Goal: Transaction & Acquisition: Purchase product/service

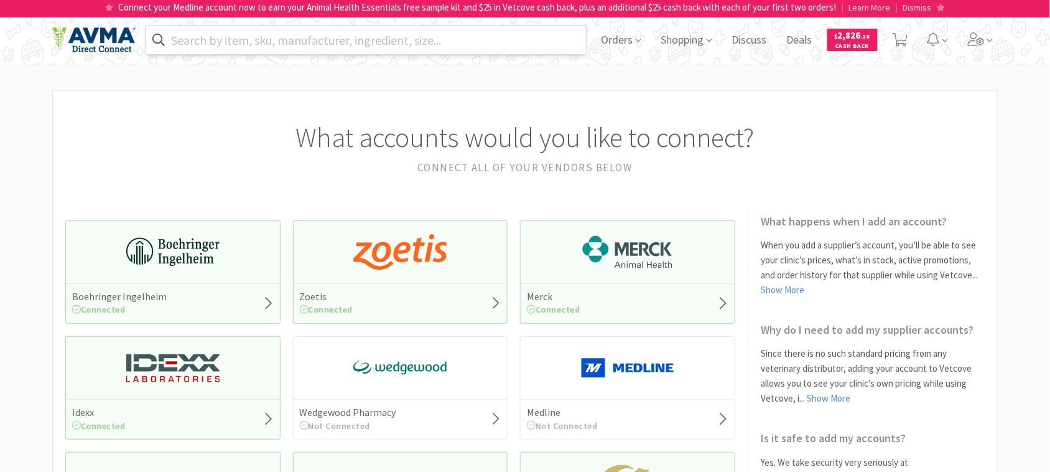
click at [257, 44] on input "text" at bounding box center [366, 40] width 440 height 29
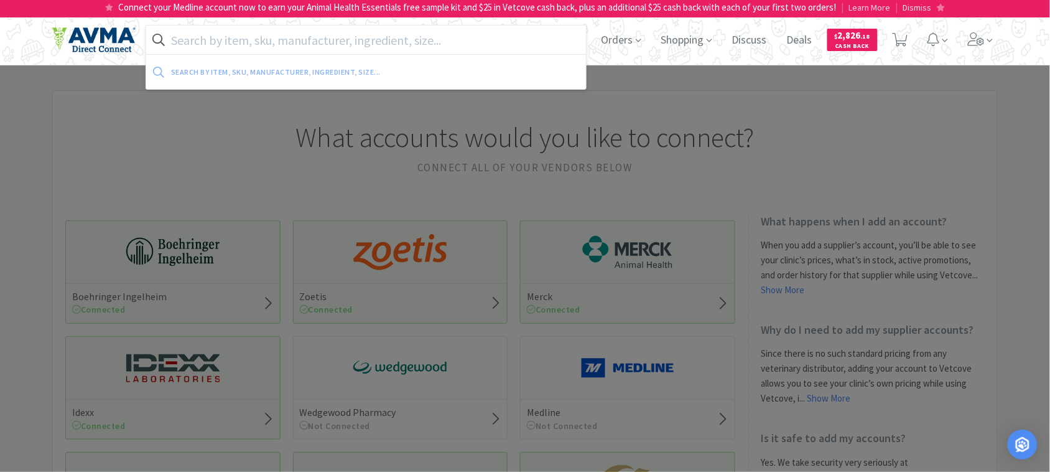
paste input "081377"
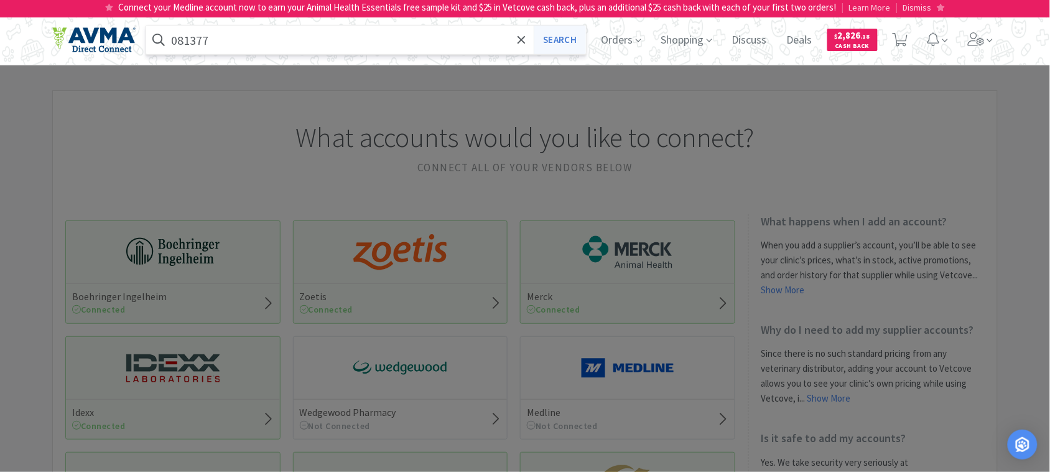
type input "081377"
click at [555, 38] on button "Search" at bounding box center [560, 40] width 52 height 29
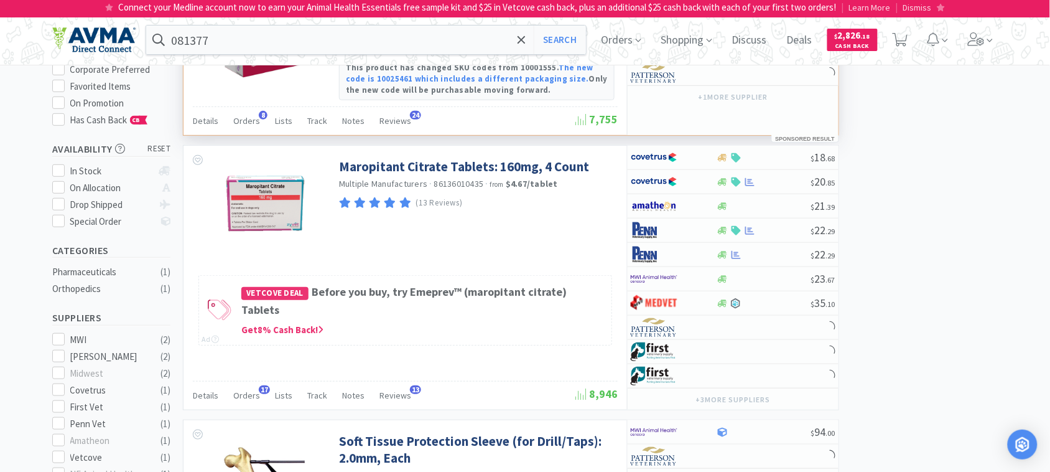
scroll to position [156, 0]
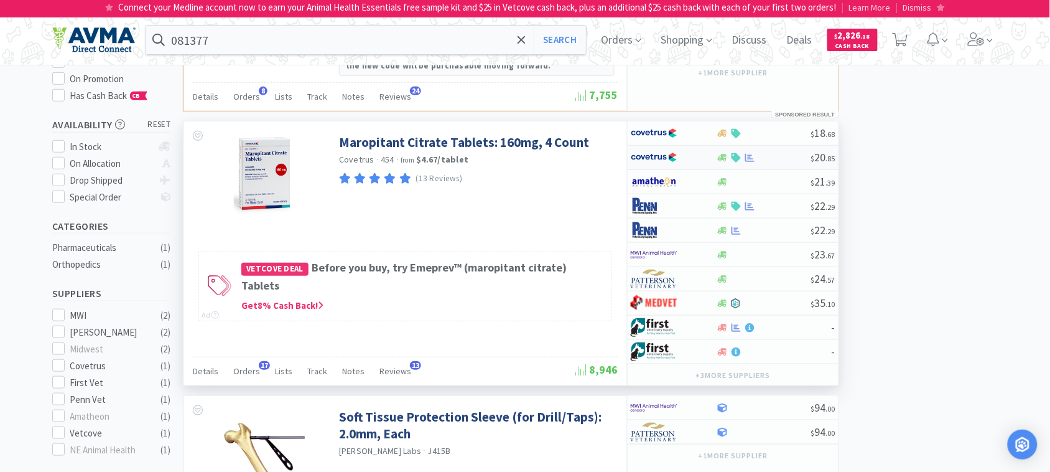
click at [664, 157] on img at bounding box center [654, 157] width 47 height 19
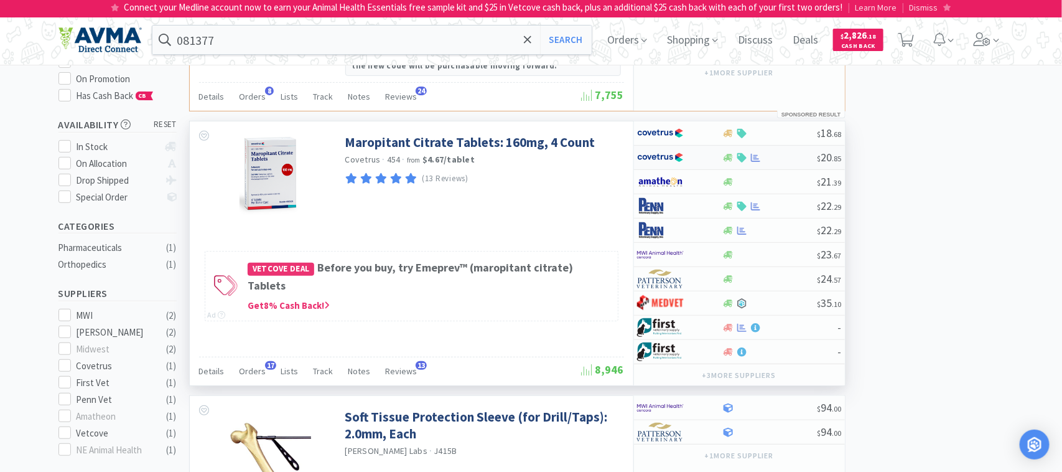
select select "1"
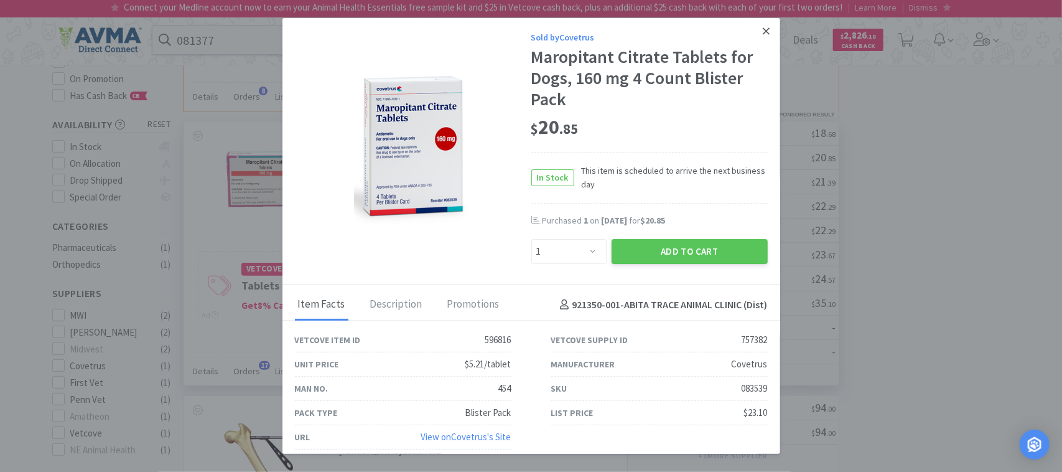
click at [763, 26] on icon at bounding box center [766, 31] width 7 height 11
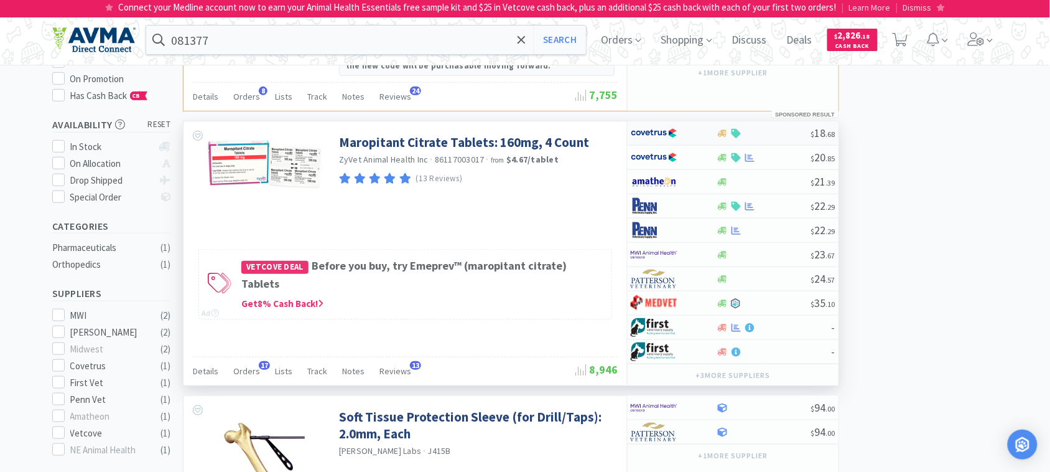
click at [657, 134] on img at bounding box center [654, 133] width 47 height 19
select select "1"
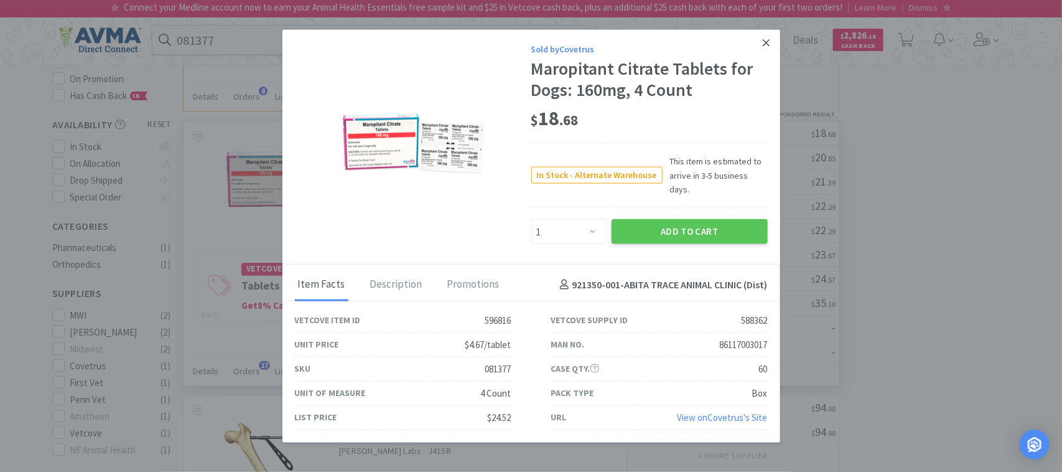
click at [770, 48] on icon at bounding box center [766, 42] width 7 height 11
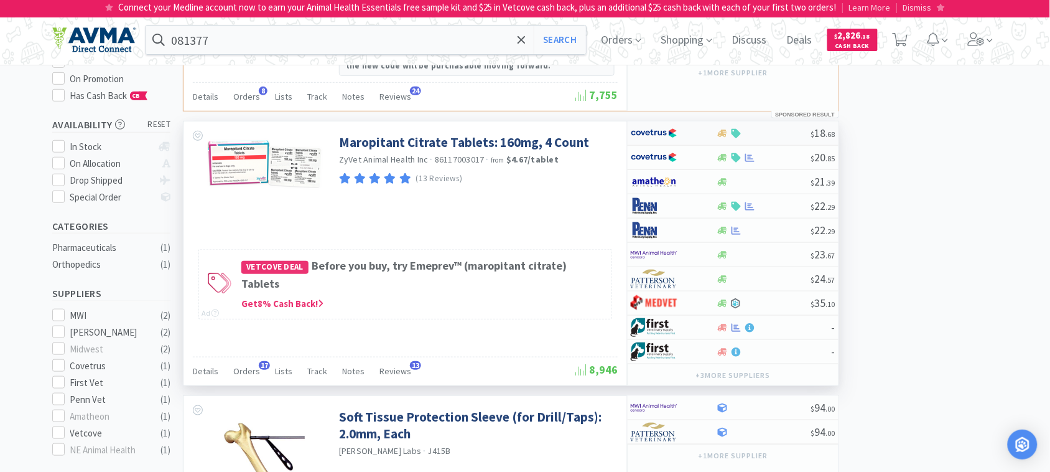
click at [645, 133] on img at bounding box center [654, 133] width 47 height 19
select select "1"
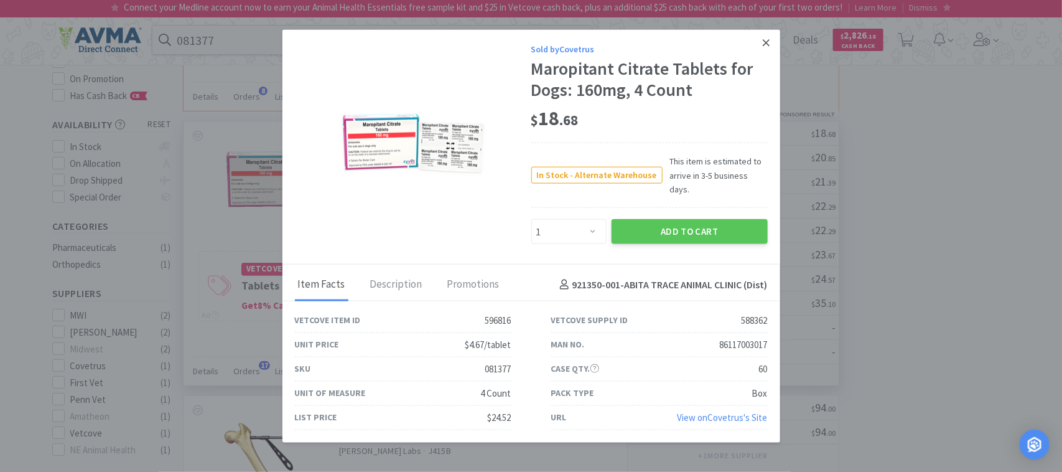
click at [765, 46] on icon at bounding box center [766, 42] width 7 height 7
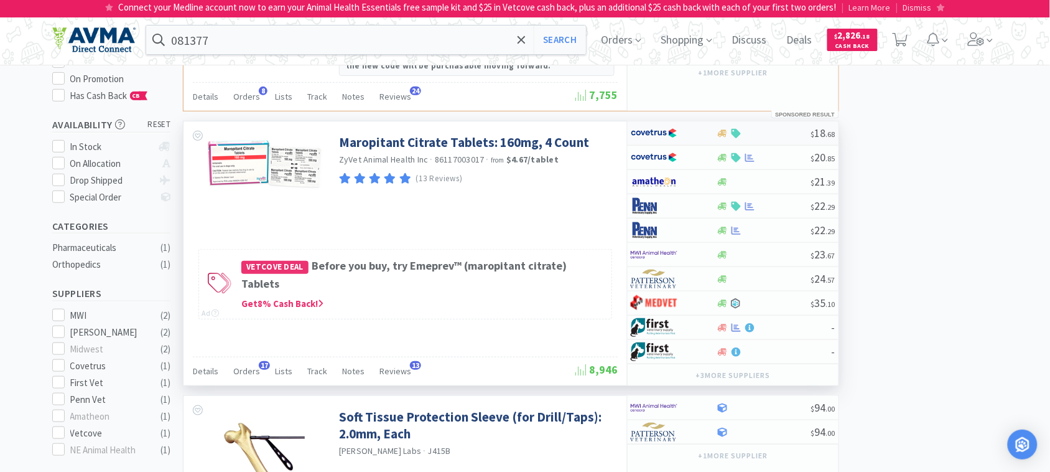
click at [643, 136] on img at bounding box center [654, 133] width 47 height 19
select select "1"
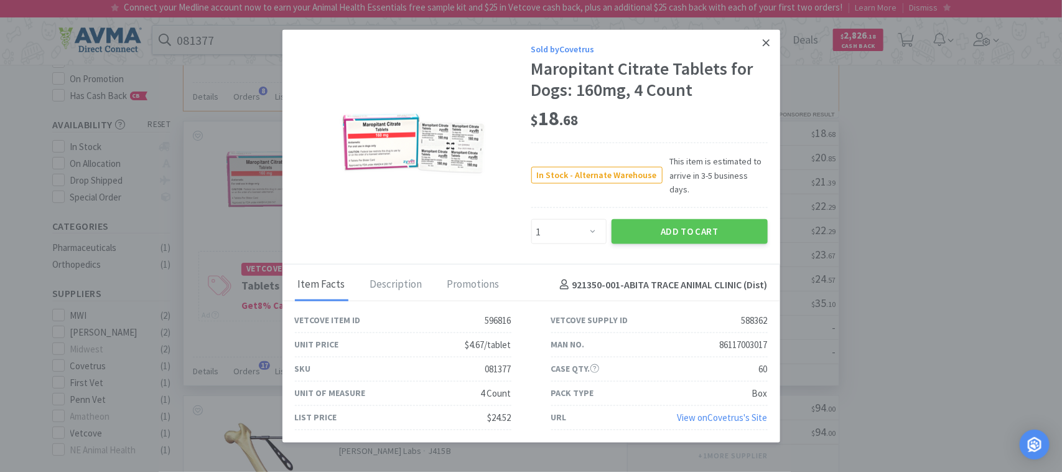
click at [768, 49] on icon at bounding box center [766, 42] width 7 height 11
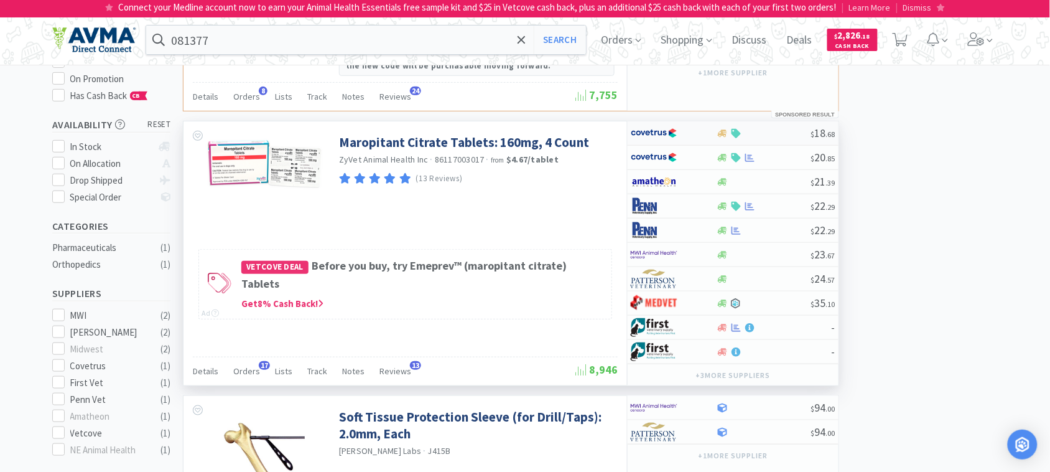
click at [655, 129] on img at bounding box center [654, 133] width 47 height 19
select select "1"
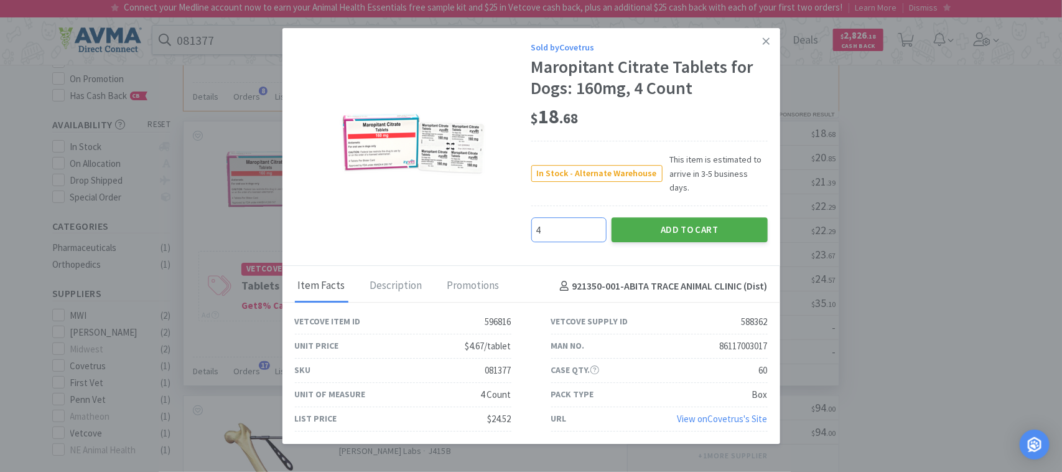
type input "4"
click at [646, 222] on button "Add to Cart" at bounding box center [690, 230] width 156 height 25
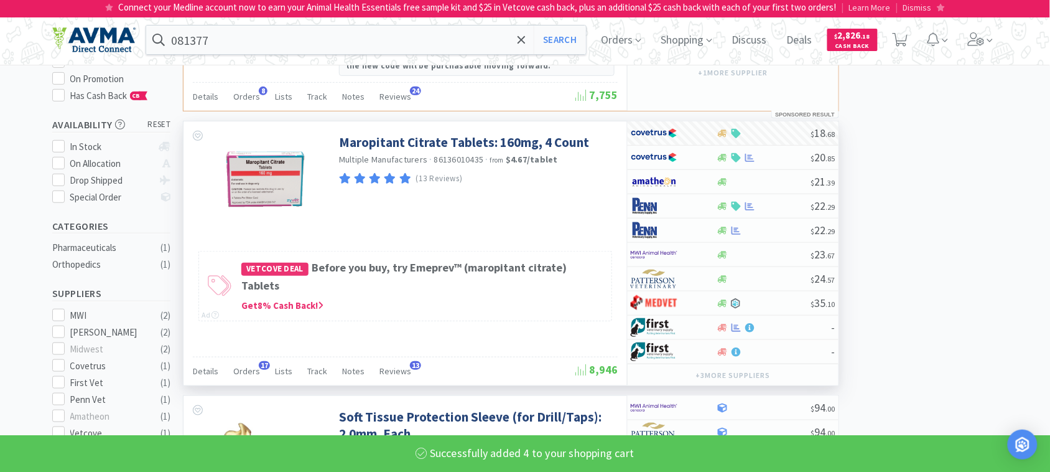
select select "4"
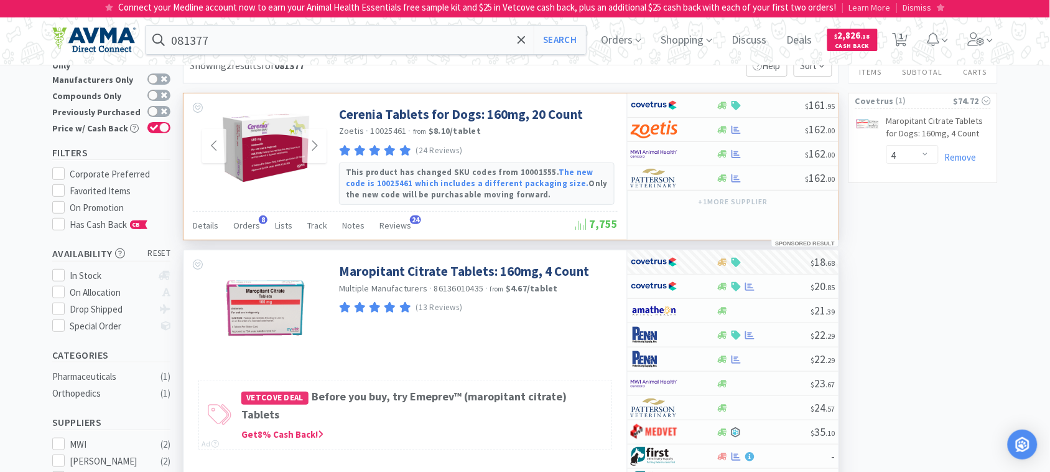
scroll to position [0, 0]
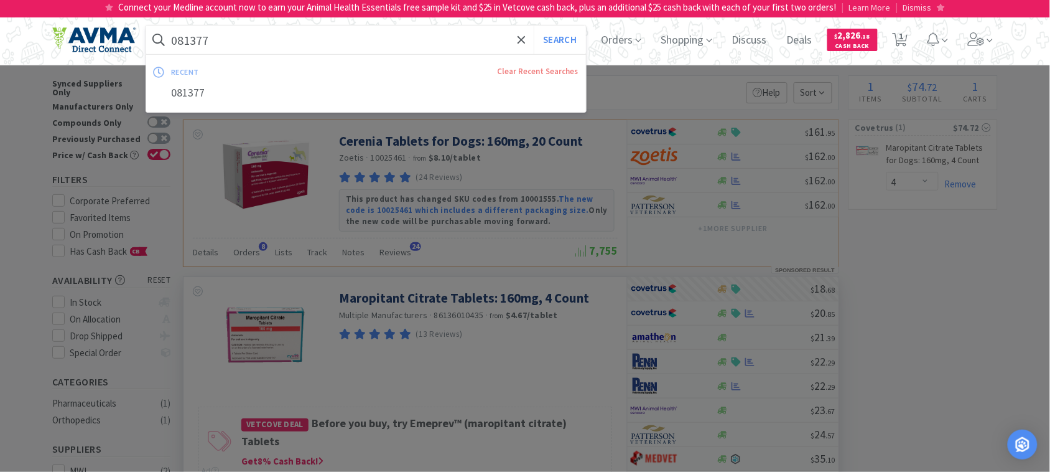
click at [249, 42] on input "081377" at bounding box center [366, 40] width 440 height 29
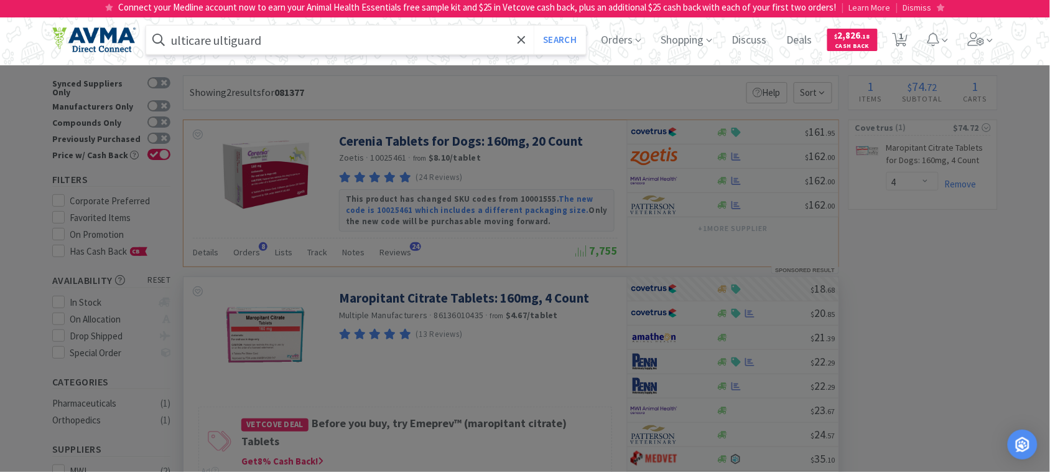
type input "ulticare ultiguard"
click at [534, 26] on button "Search" at bounding box center [560, 40] width 52 height 29
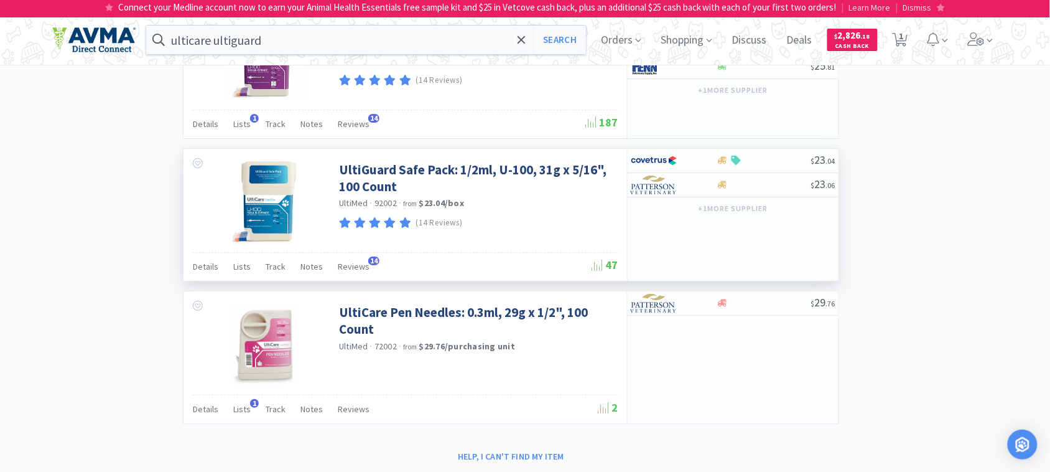
scroll to position [1299, 0]
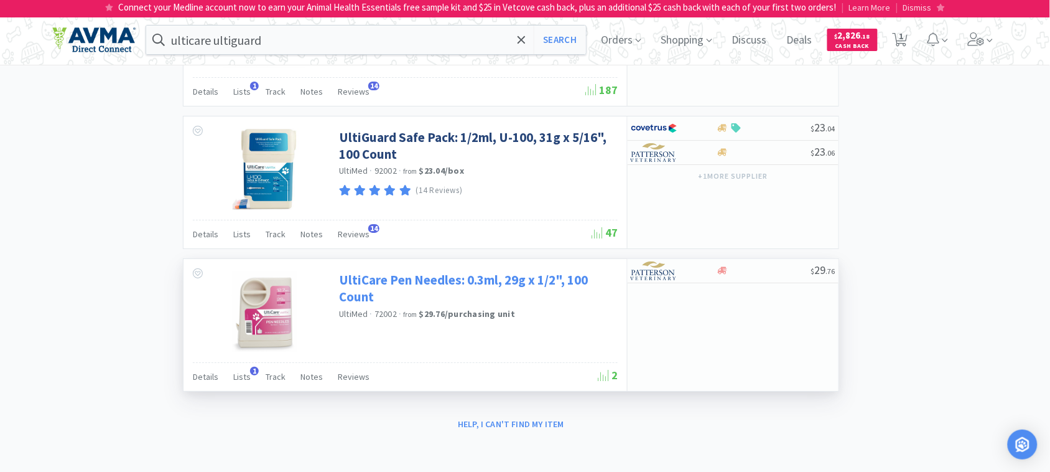
click at [377, 281] on link "UltiCare Pen Needles: 0.3ml, 29g x 1/2", 100 Count" at bounding box center [477, 288] width 276 height 34
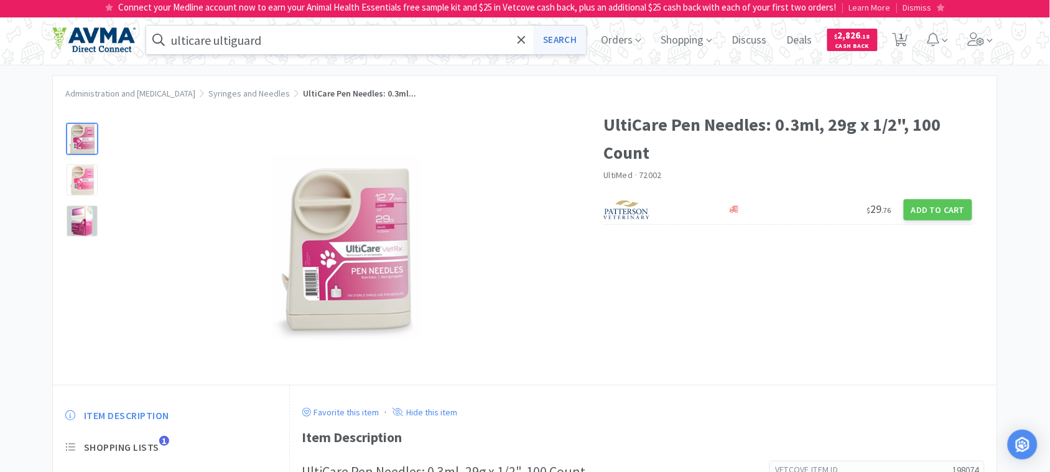
click at [561, 40] on button "Search" at bounding box center [560, 40] width 52 height 29
select select "4"
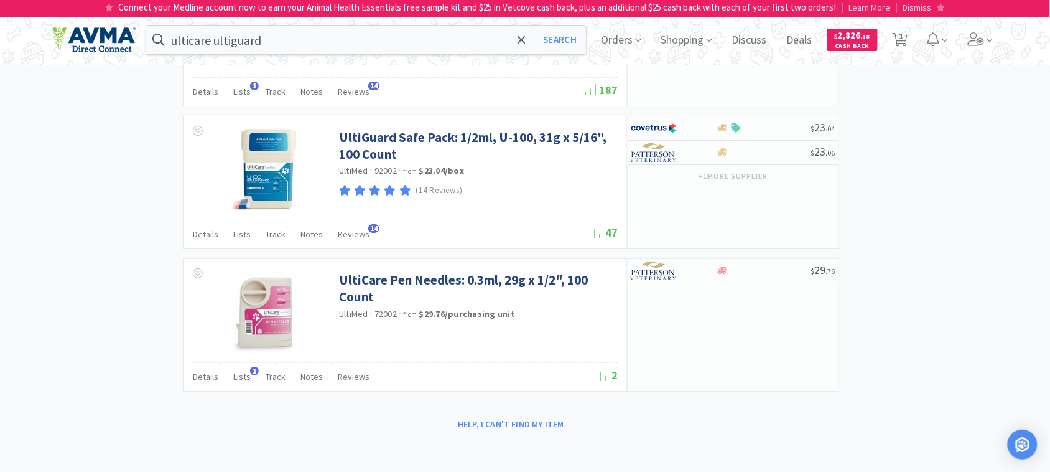
scroll to position [1299, 0]
click at [277, 378] on span "Track" at bounding box center [276, 376] width 20 height 11
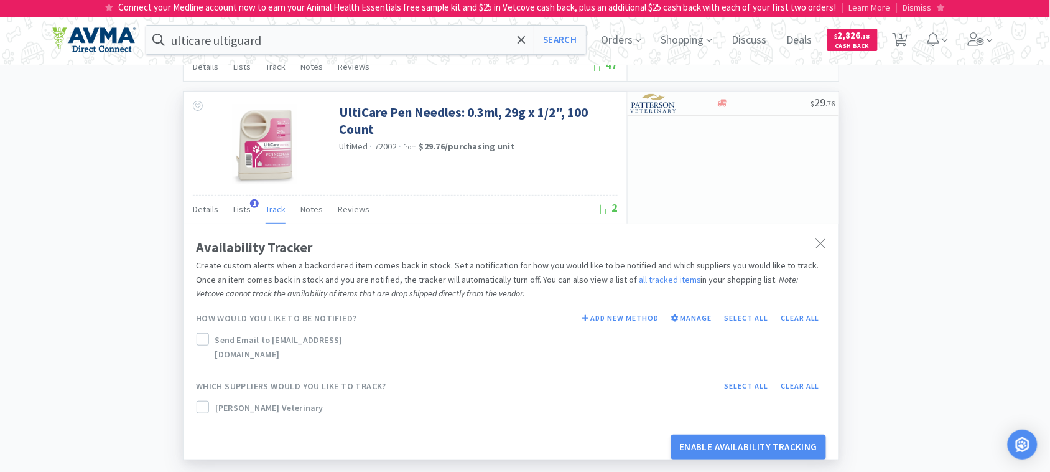
scroll to position [1532, 0]
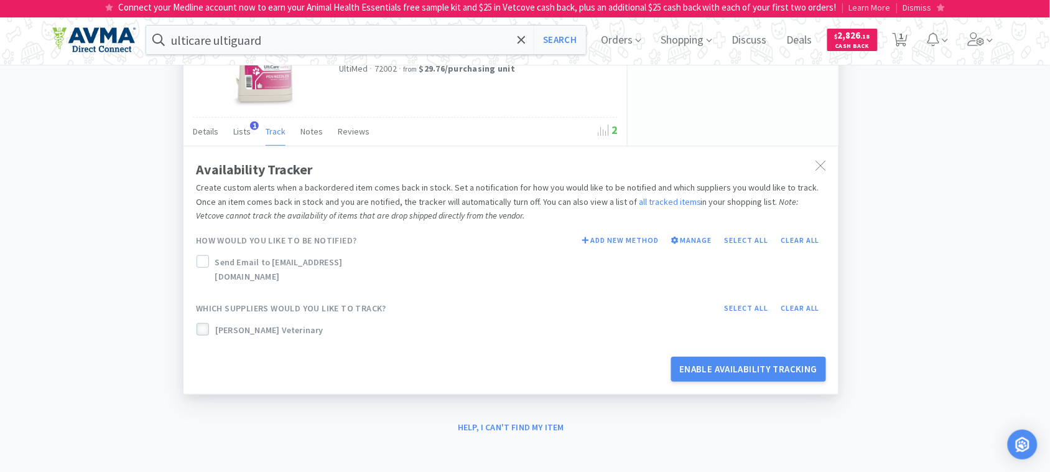
click at [203, 330] on icon at bounding box center [202, 329] width 9 height 9
click at [196, 273] on div "Send Email to [EMAIL_ADDRESS][DOMAIN_NAME]" at bounding box center [300, 272] width 212 height 39
click at [207, 266] on icon at bounding box center [202, 262] width 9 height 9
click at [727, 365] on button "Enable Availability Tracking" at bounding box center [749, 369] width 156 height 25
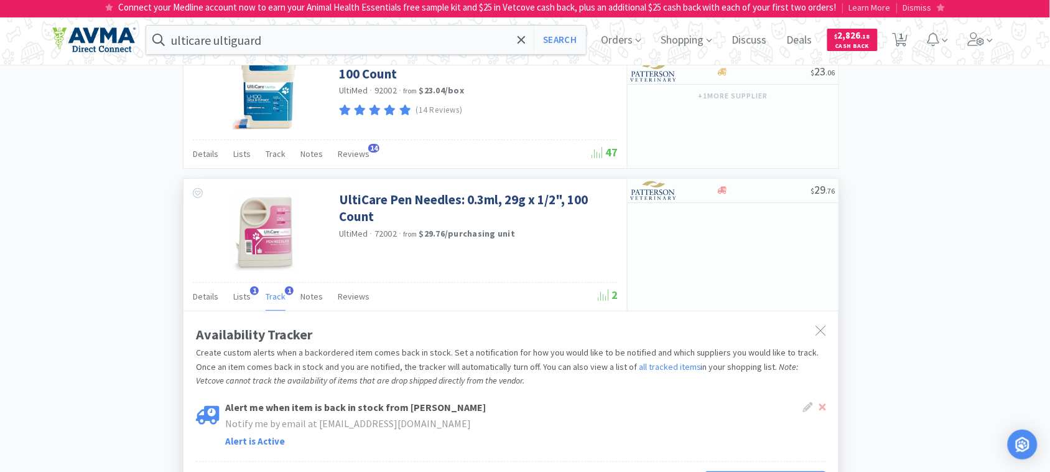
scroll to position [1400, 0]
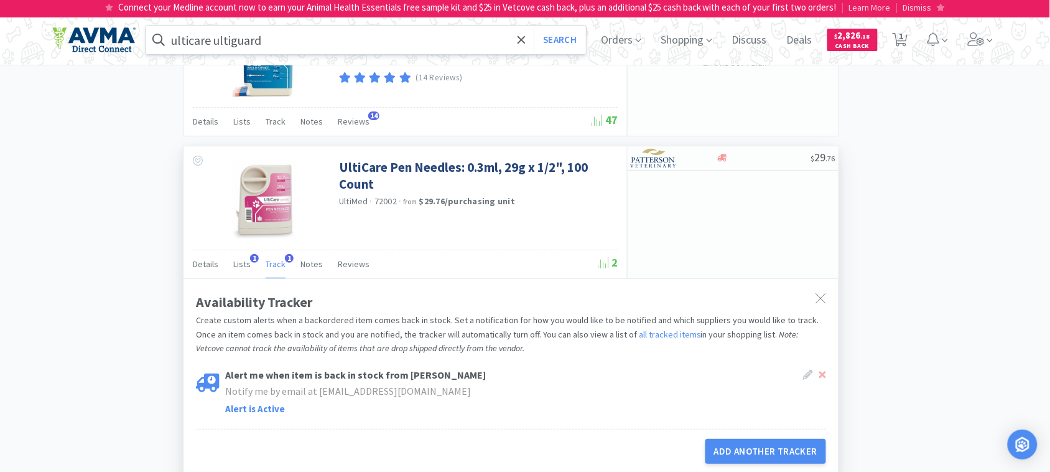
click at [309, 42] on input "ulticare ultiguard" at bounding box center [366, 40] width 440 height 29
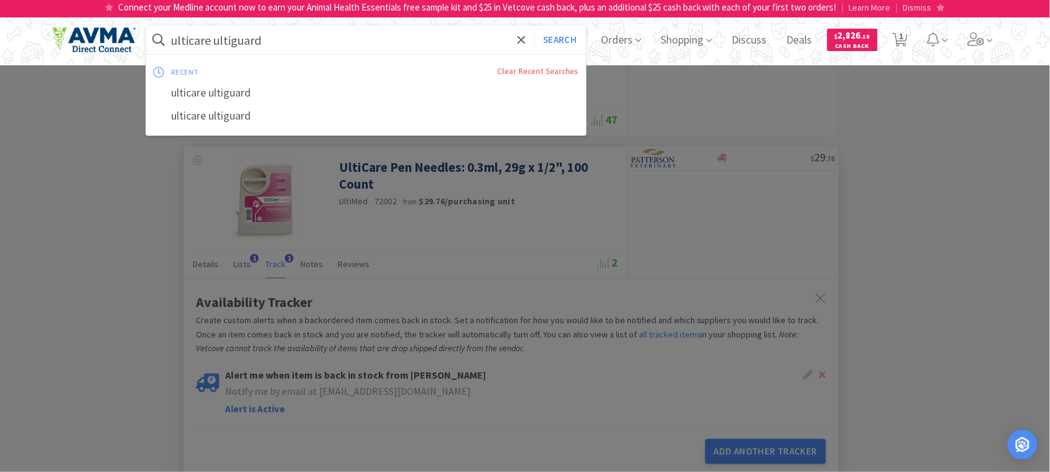
paste input "063877"
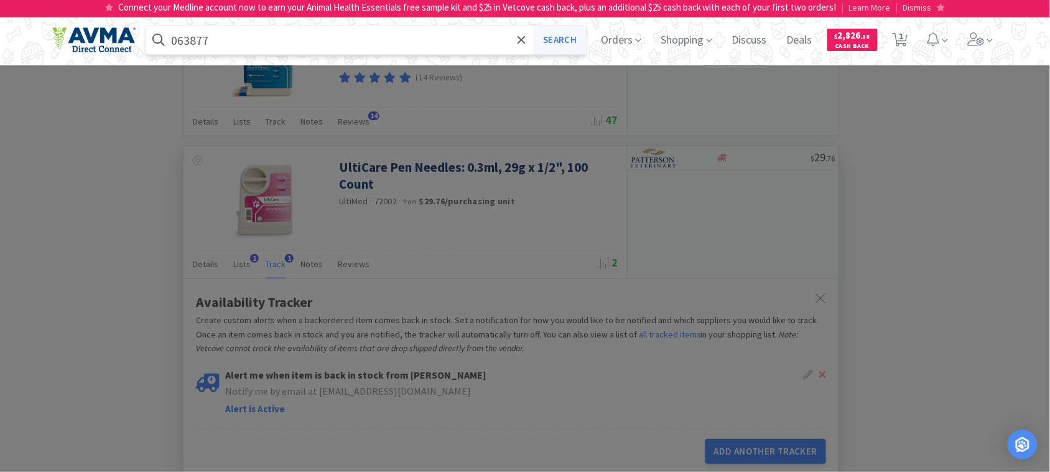
click at [571, 42] on button "Search" at bounding box center [560, 40] width 52 height 29
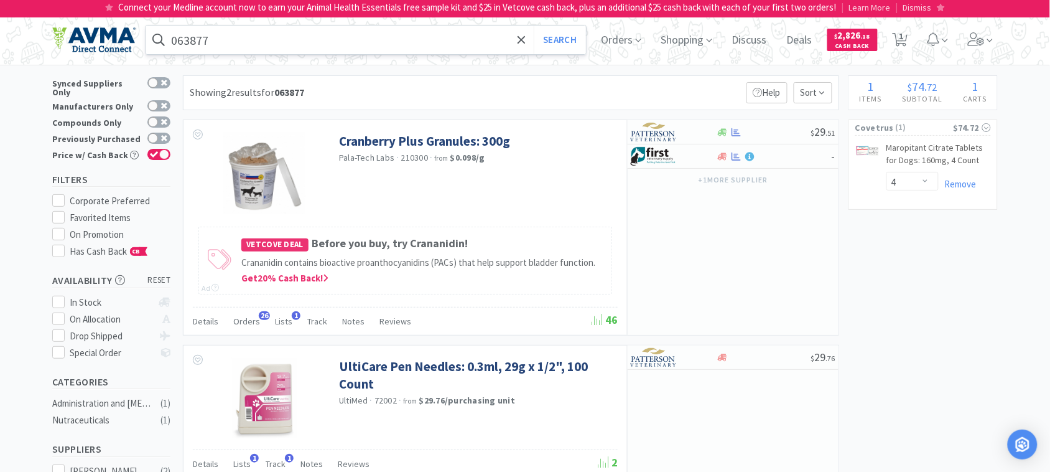
click at [235, 48] on input "063877" at bounding box center [366, 40] width 440 height 29
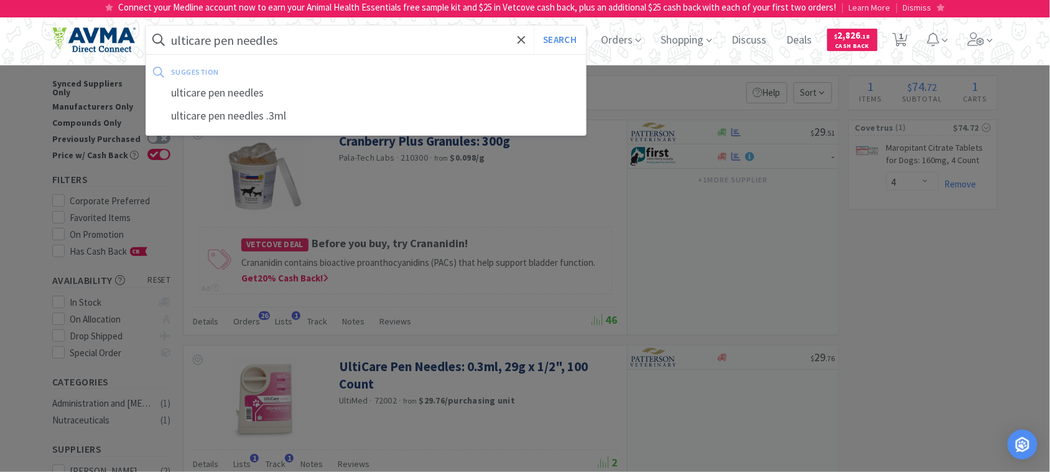
click at [534, 26] on button "Search" at bounding box center [560, 40] width 52 height 29
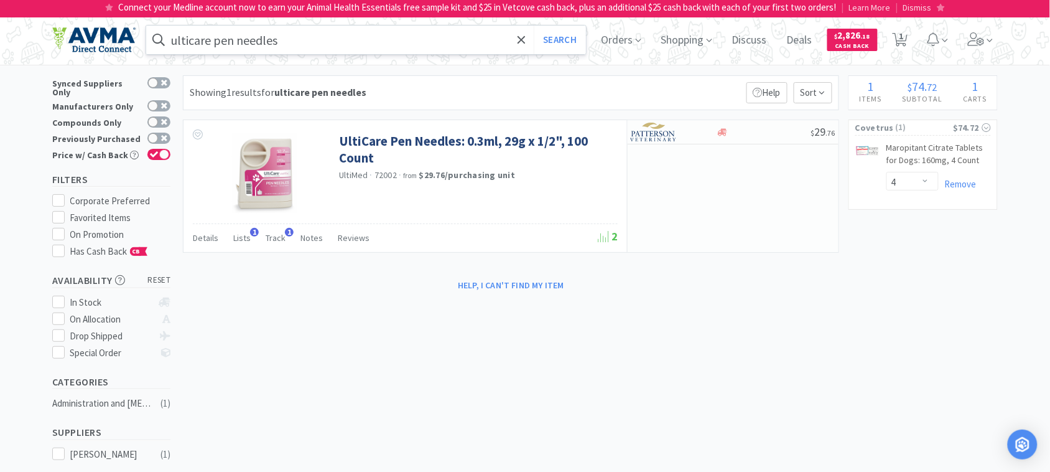
click at [340, 39] on input "ulticare pen needles" at bounding box center [366, 40] width 440 height 29
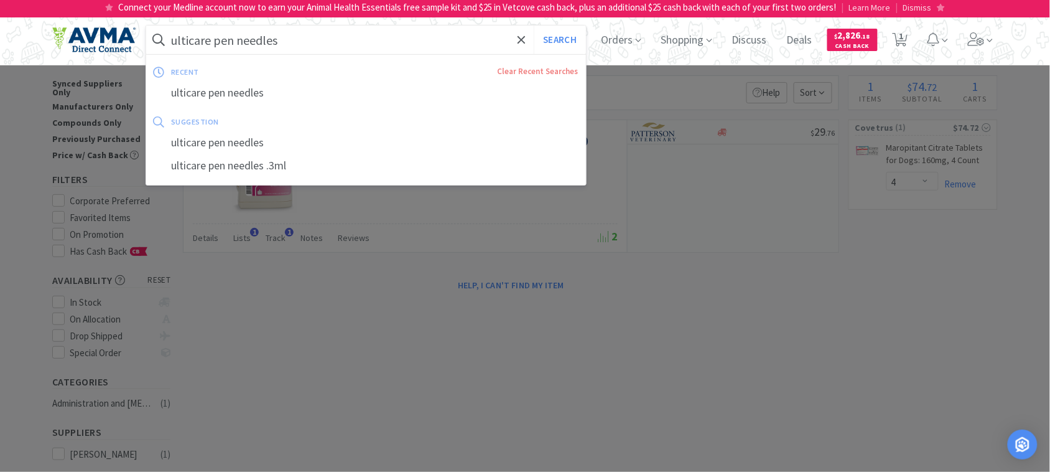
paste input "78800042"
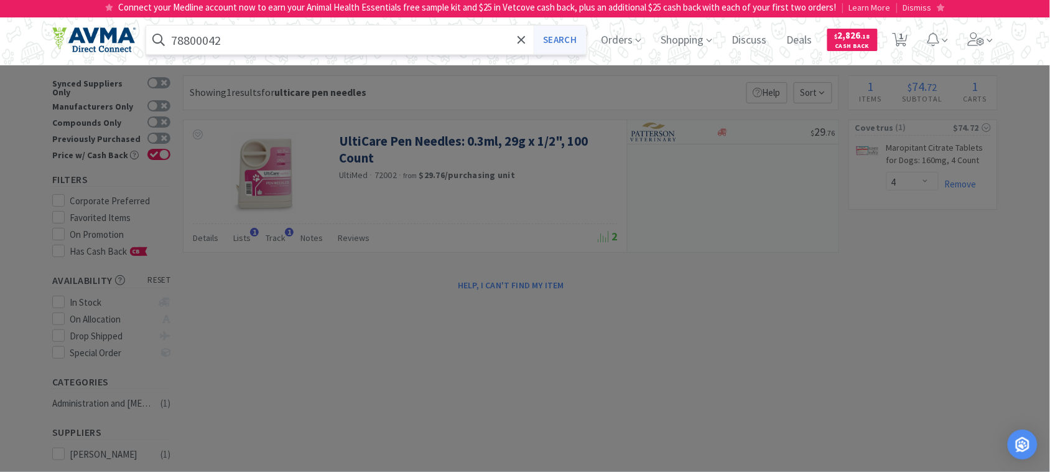
click at [574, 39] on button "Search" at bounding box center [560, 40] width 52 height 29
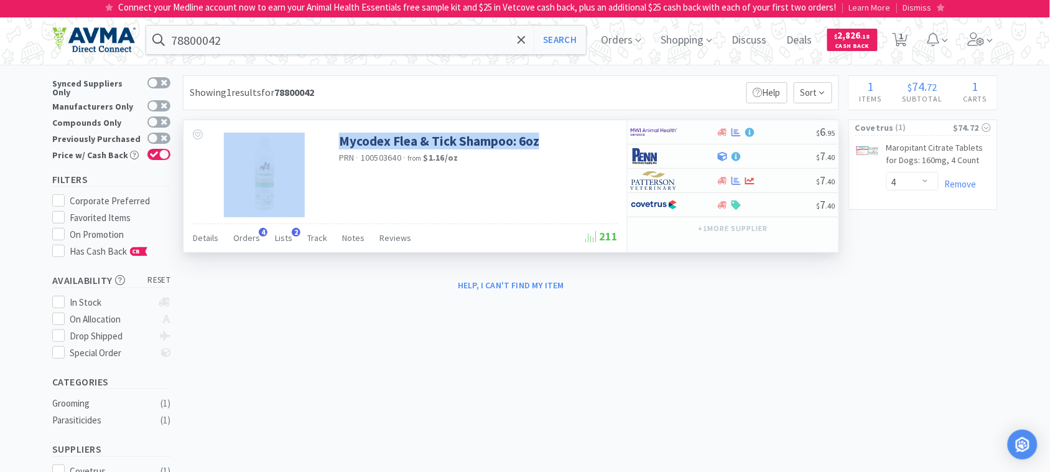
drag, startPoint x: 549, startPoint y: 145, endPoint x: 338, endPoint y: 149, distance: 211.0
click at [338, 149] on div "Mycodex Flea & Tick Shampoo: 6oz PRN · 100503640 · from $1.16 / oz" at bounding box center [406, 171] width 444 height 103
click at [387, 141] on link "Mycodex Flea & Tick Shampoo: 6oz" at bounding box center [439, 141] width 200 height 17
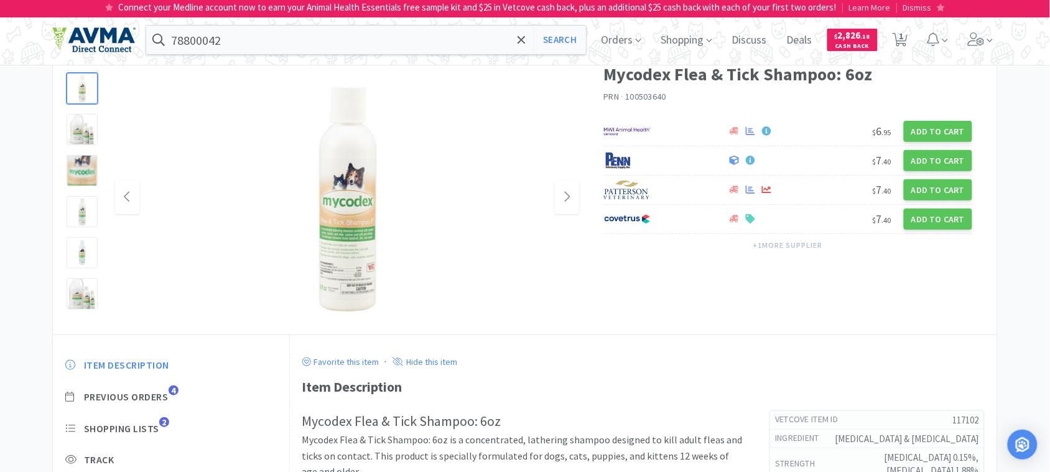
scroll to position [78, 0]
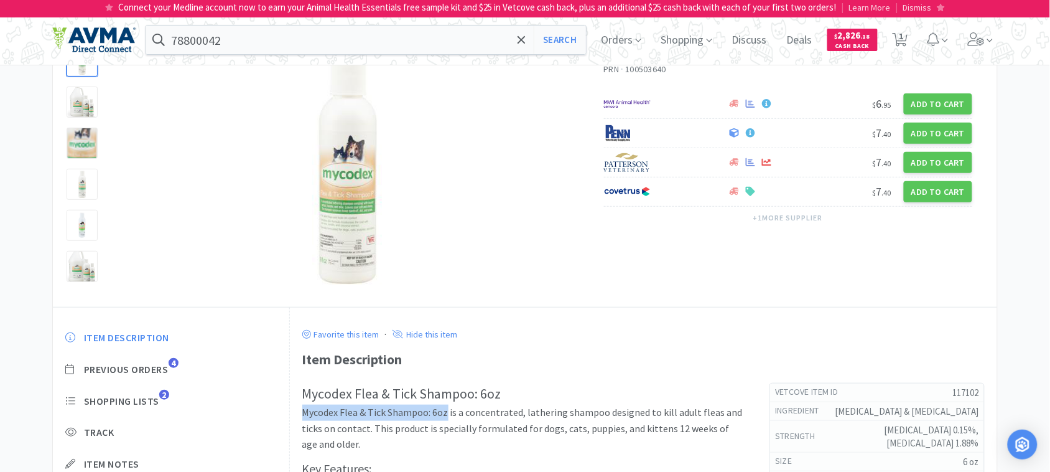
drag, startPoint x: 445, startPoint y: 411, endPoint x: 305, endPoint y: 409, distance: 139.4
click at [305, 409] on p "Mycodex Flea & Tick Shampoo: 6oz is a concentrated, lathering shampoo designed …" at bounding box center [523, 428] width 443 height 48
copy p "Mycodex Flea & Tick Shampoo: 6oz"
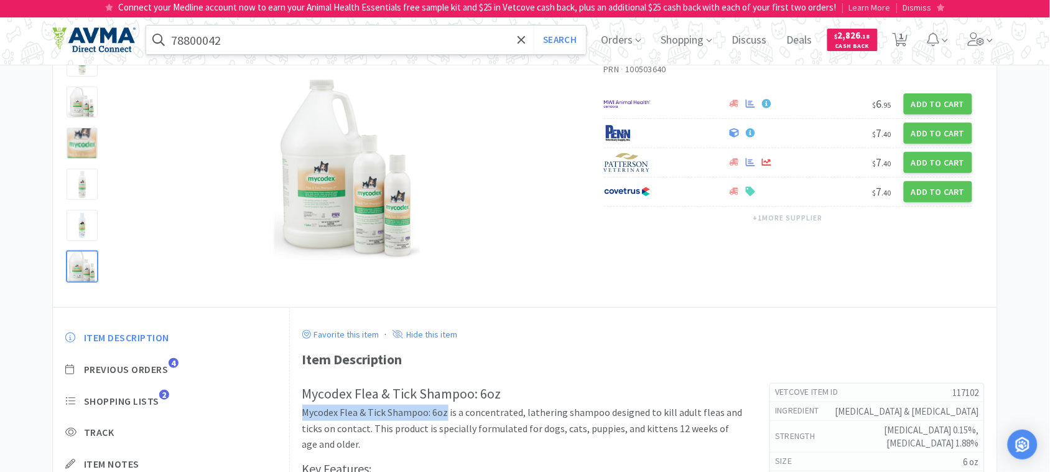
click at [340, 50] on input "78800042" at bounding box center [366, 40] width 440 height 29
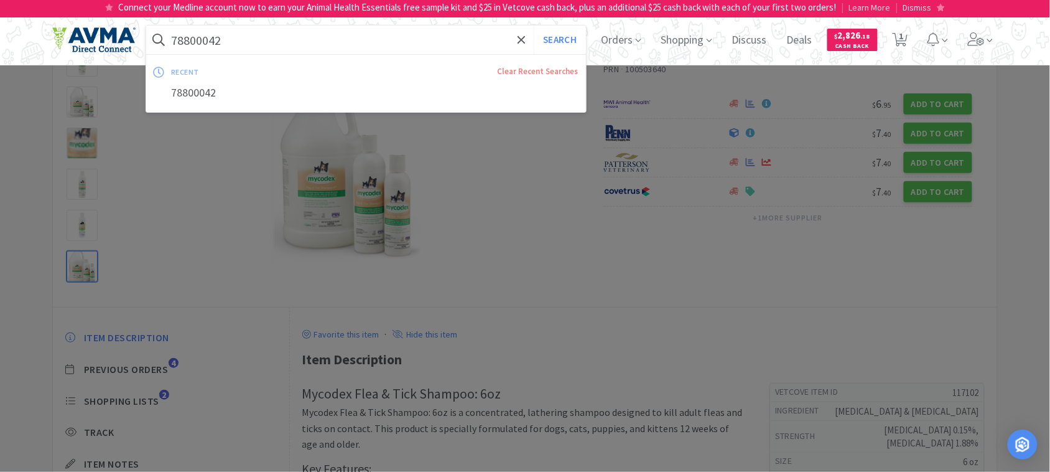
paste input "191.44905.3"
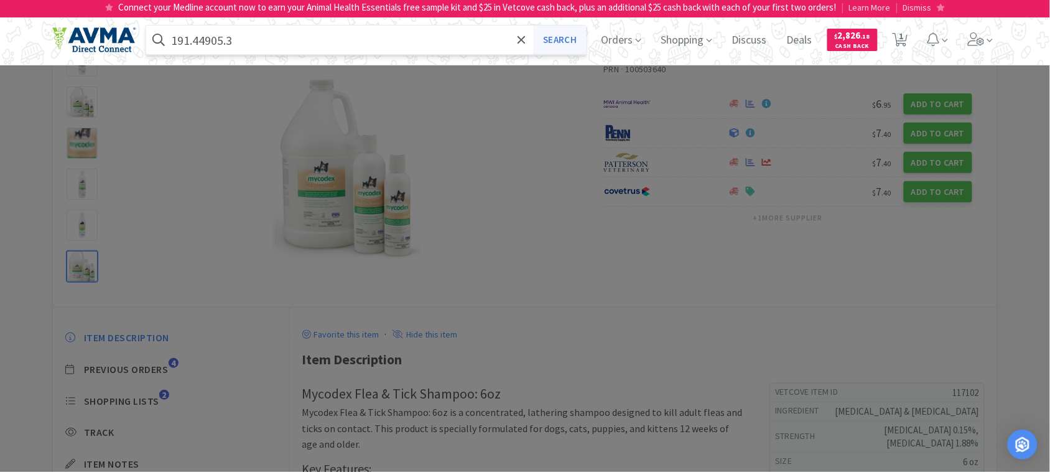
type input "191.44905.3"
click at [567, 41] on button "Search" at bounding box center [560, 40] width 52 height 29
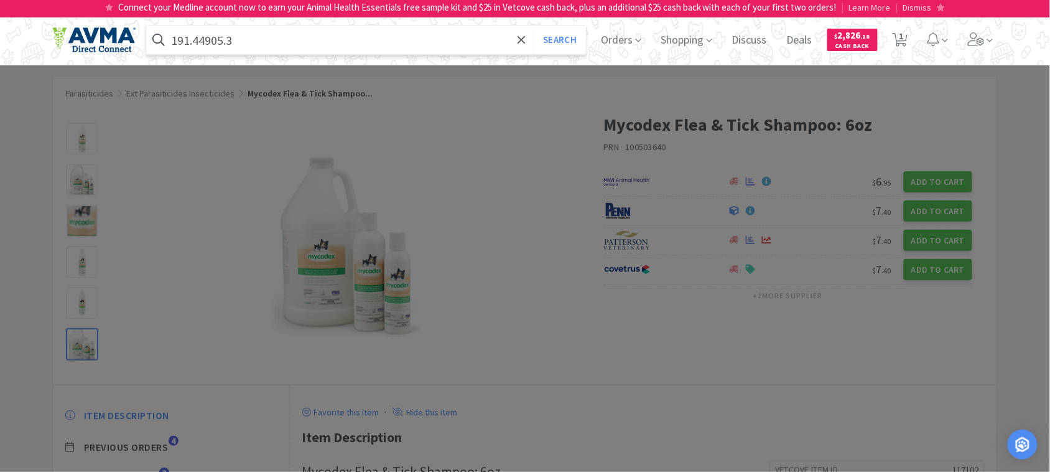
select select "4"
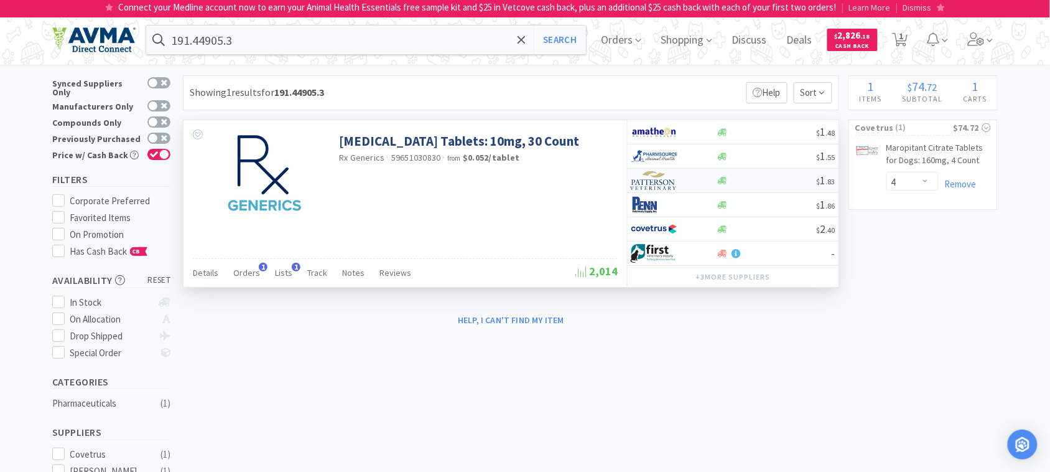
click at [660, 181] on img at bounding box center [654, 180] width 47 height 19
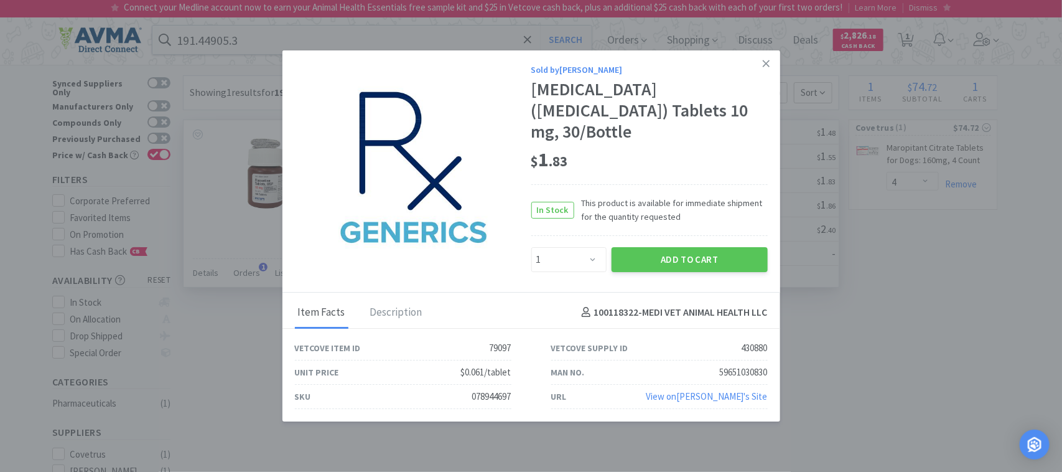
click at [490, 389] on div "078944697" at bounding box center [491, 396] width 39 height 15
copy div "078944697"
click at [593, 251] on select "Enter Quantity 1 2 3 4 5 6 7 8 9 10 11 12 13 14 15 16 17 18 19 20 Enter Quantity" at bounding box center [568, 259] width 75 height 25
select select "2"
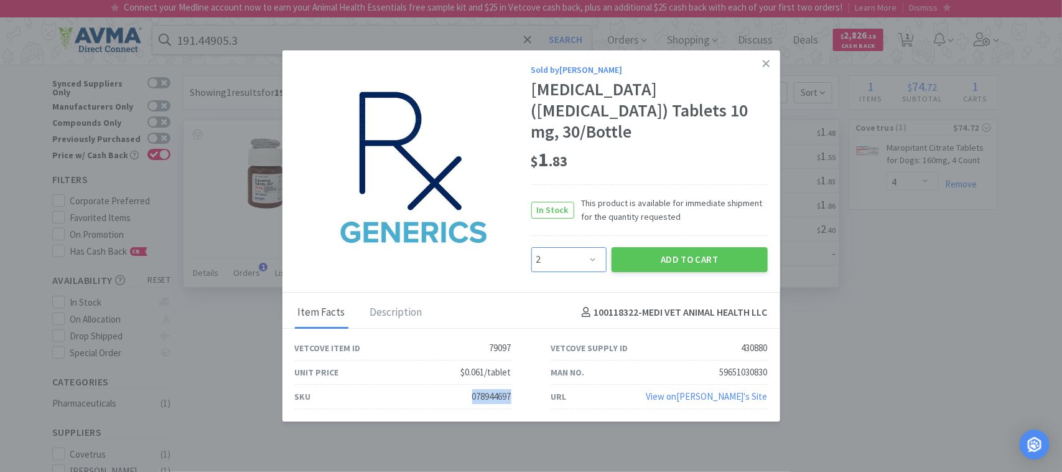
click at [531, 247] on select "Enter Quantity 1 2 3 4 5 6 7 8 9 10 11 12 13 14 15 16 17 18 19 20 Enter Quantity" at bounding box center [568, 259] width 75 height 25
click at [669, 247] on button "Add to Cart" at bounding box center [690, 259] width 156 height 25
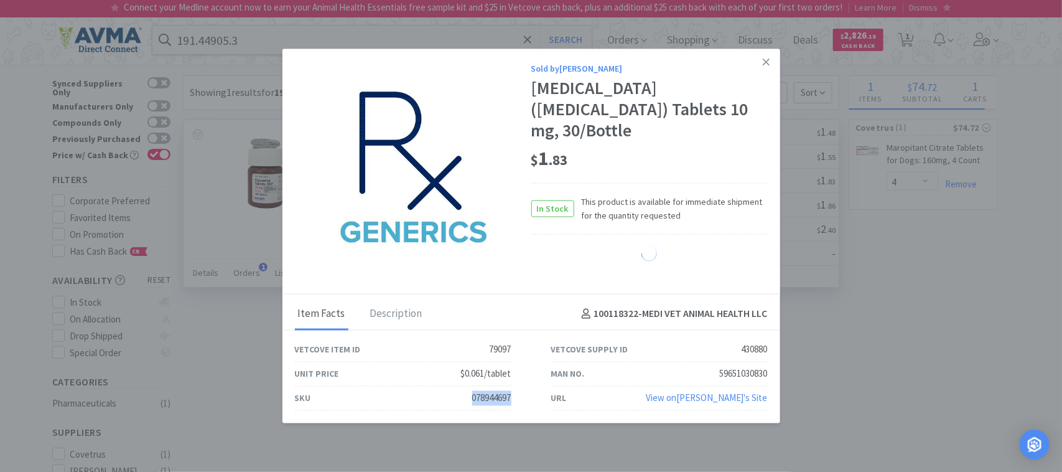
select select "2"
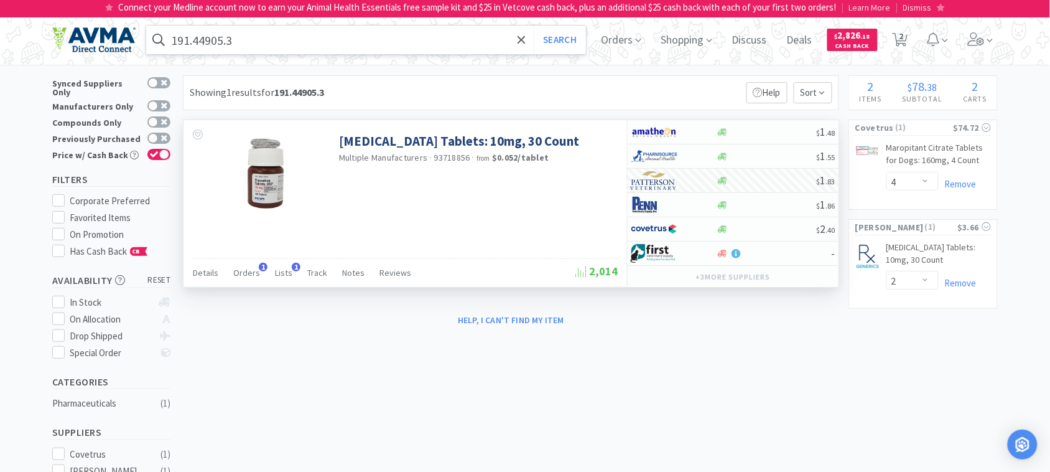
click at [309, 42] on input "191.44905.3" at bounding box center [366, 40] width 440 height 29
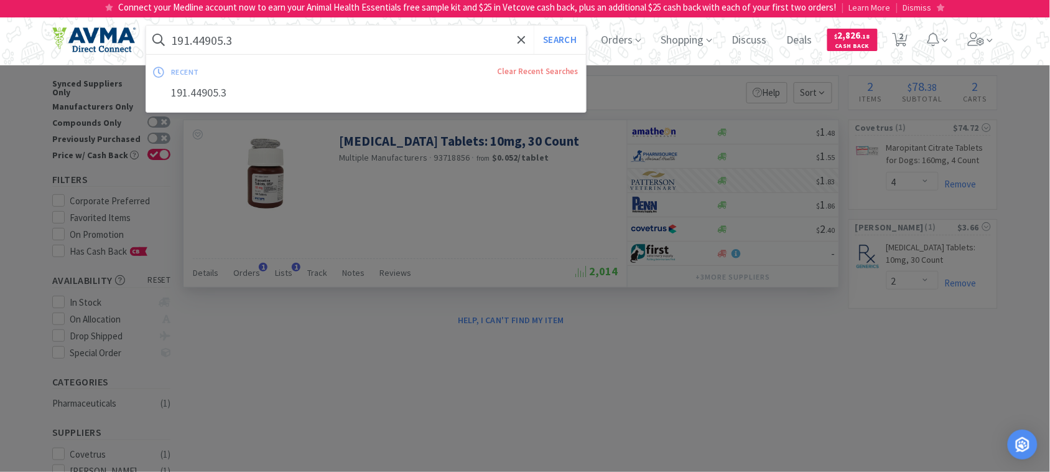
paste input "037687"
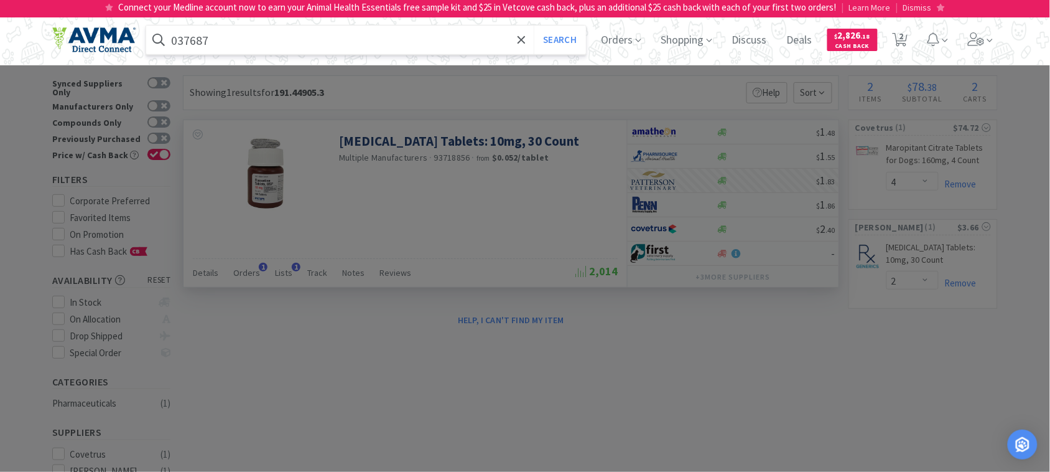
type input "037687"
click at [534, 26] on button "Search" at bounding box center [560, 40] width 52 height 29
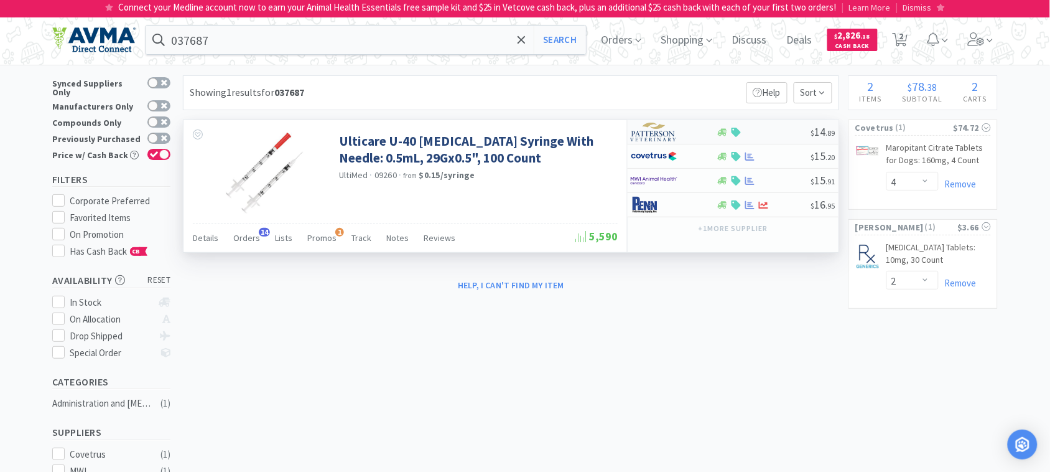
click at [657, 134] on img at bounding box center [654, 132] width 47 height 19
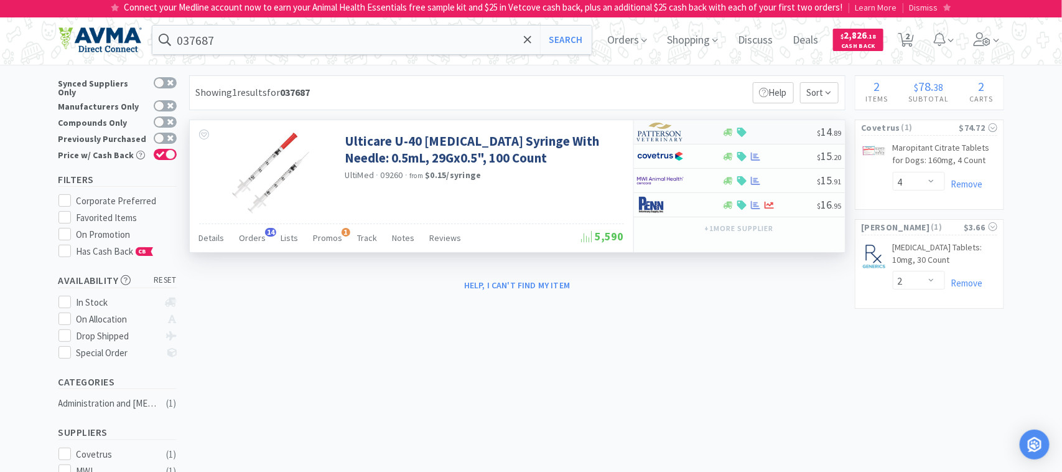
select select "1"
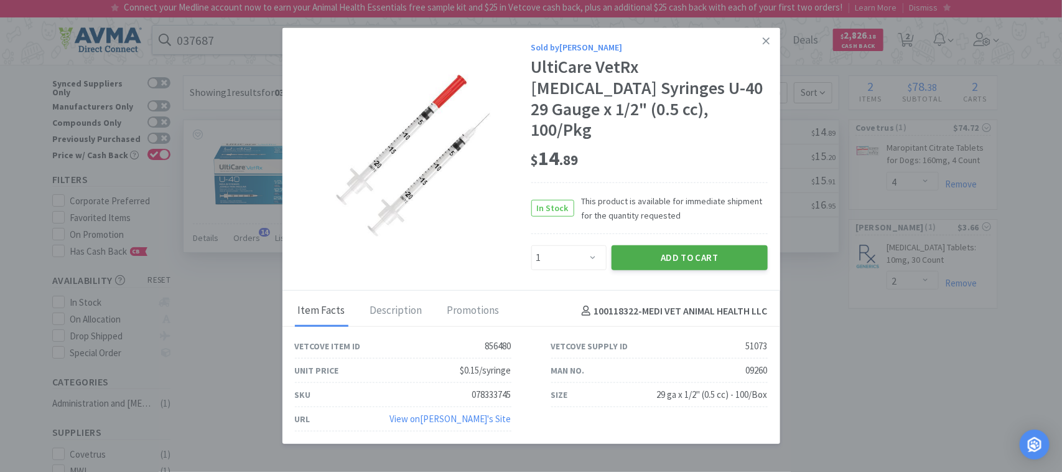
click at [661, 245] on button "Add to Cart" at bounding box center [690, 257] width 156 height 25
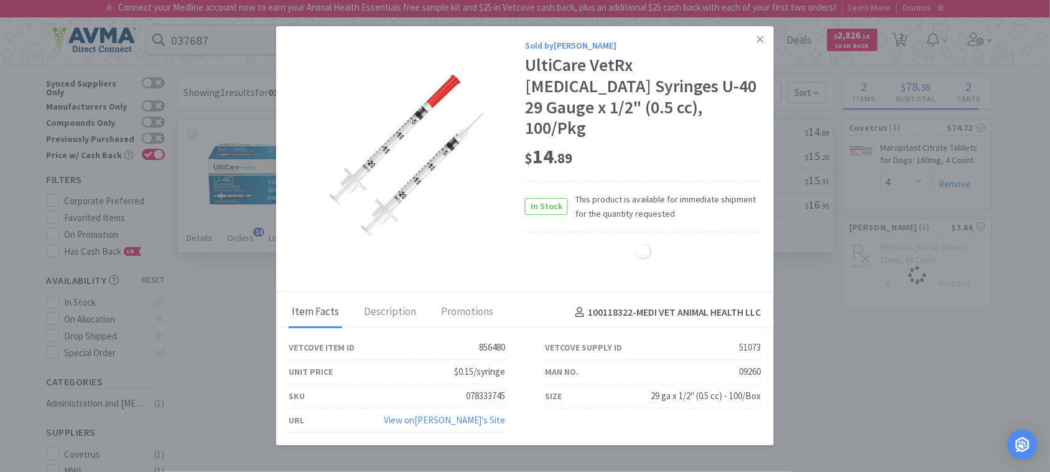
select select "1"
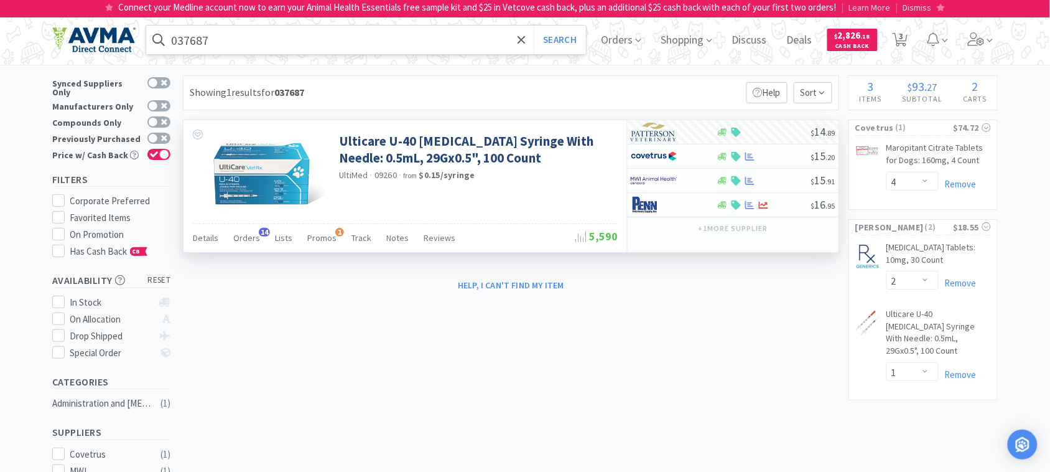
click at [247, 39] on input "037687" at bounding box center [366, 40] width 440 height 29
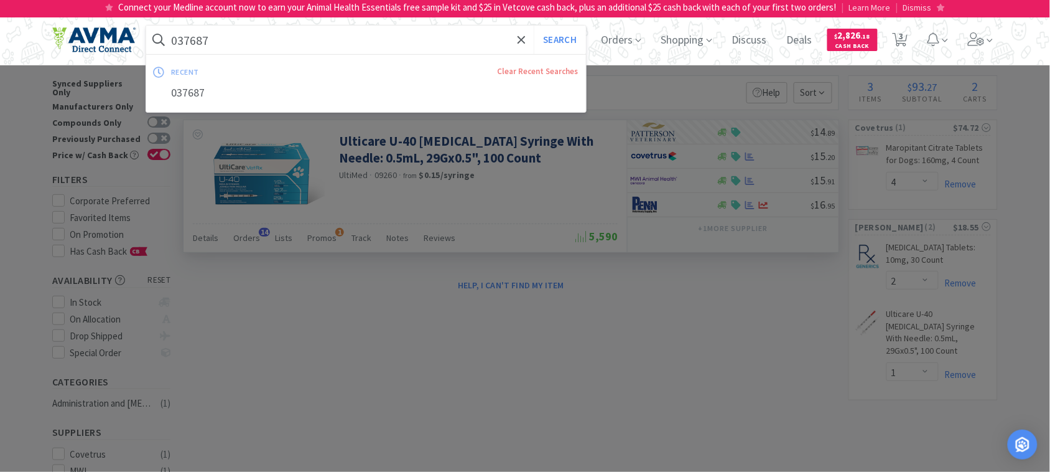
paste input "09150"
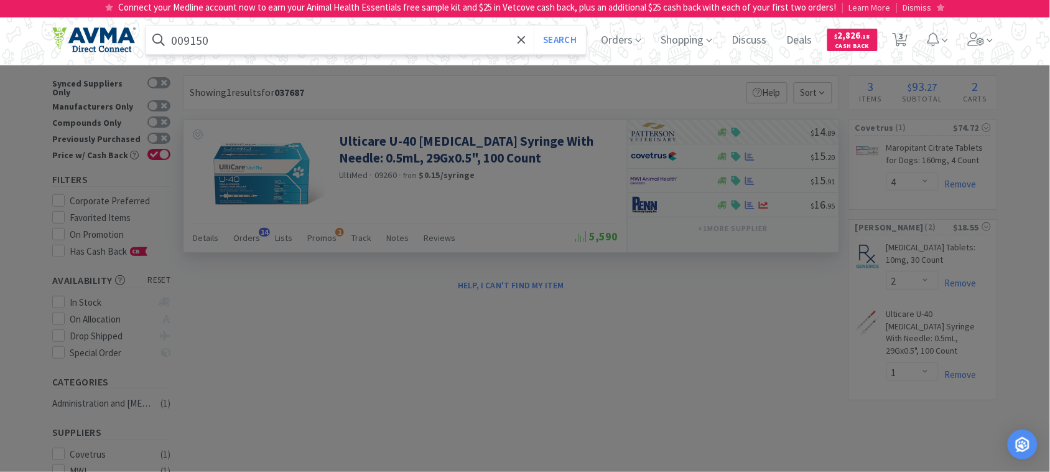
click at [534, 26] on button "Search" at bounding box center [560, 40] width 52 height 29
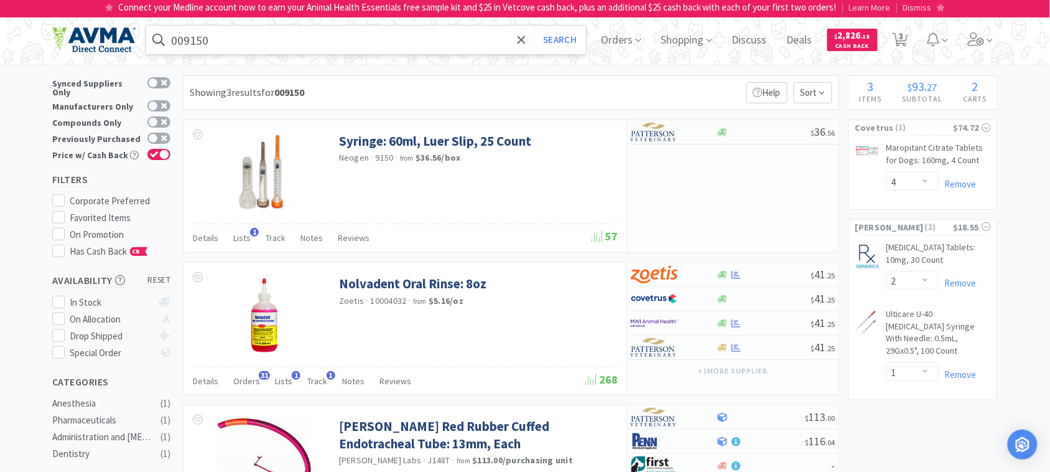
click at [228, 41] on input "009150" at bounding box center [366, 40] width 440 height 29
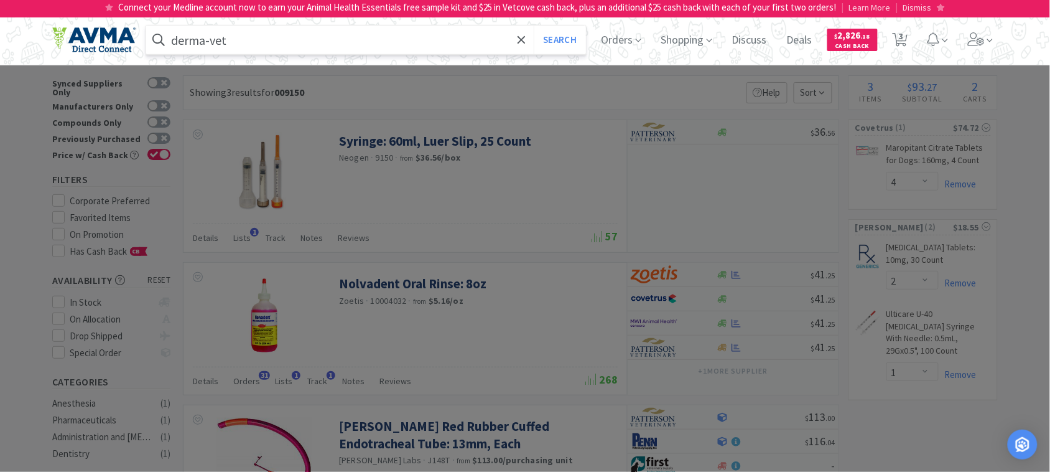
type input "derma-vet"
click at [534, 26] on button "Search" at bounding box center [560, 40] width 52 height 29
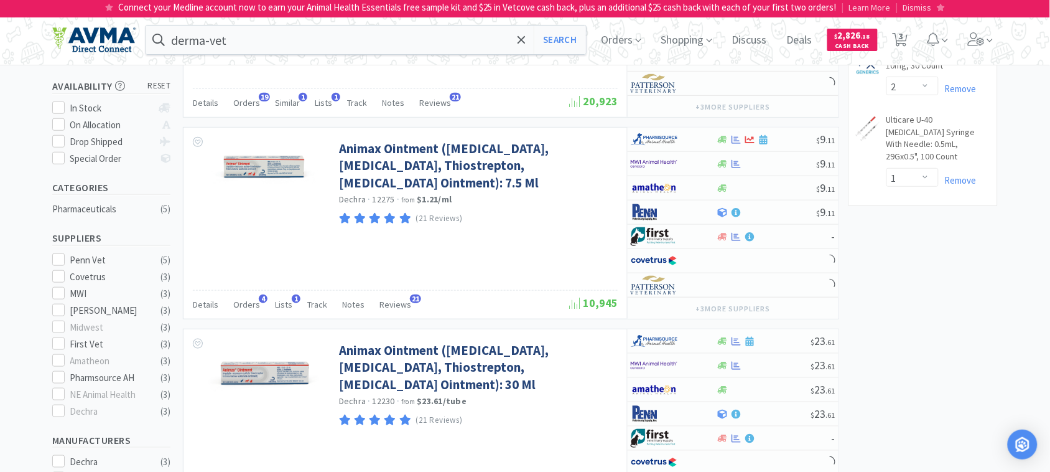
scroll to position [190, 0]
